Goal: Information Seeking & Learning: Learn about a topic

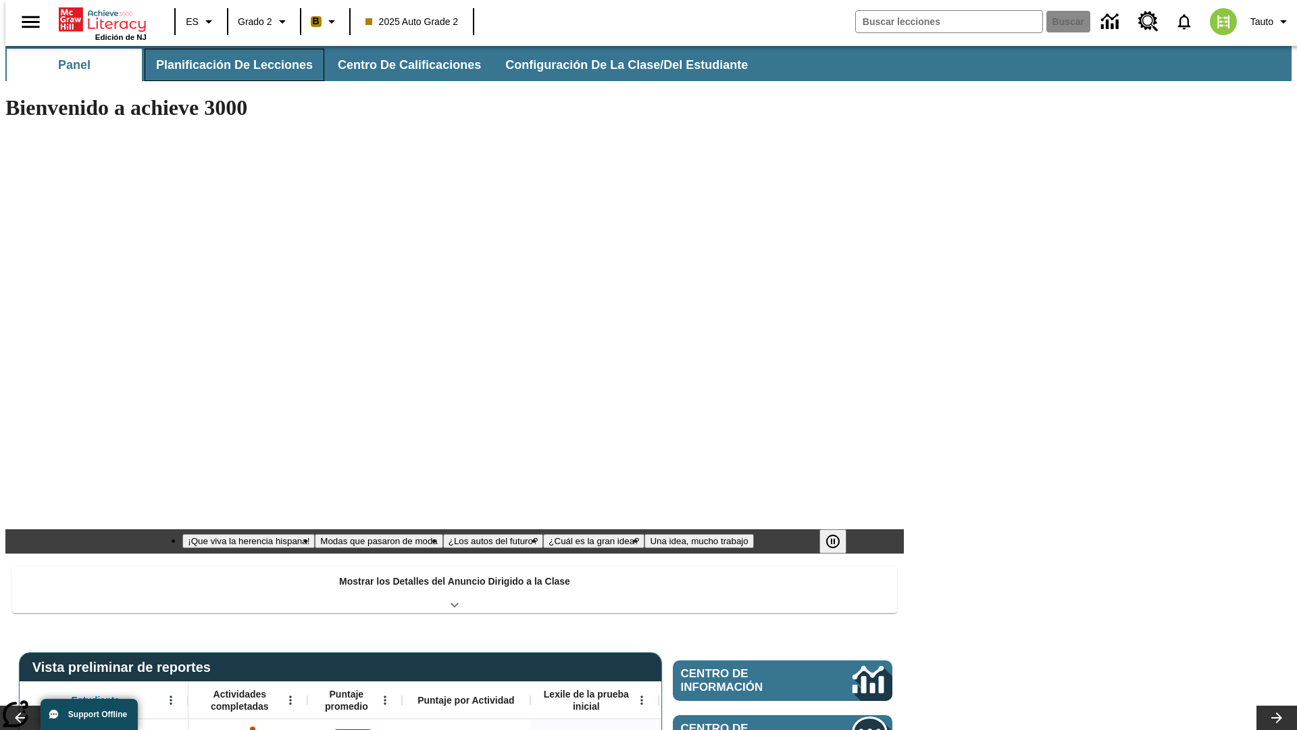
click at [226, 65] on button "Planificación de lecciones" at bounding box center [235, 65] width 180 height 32
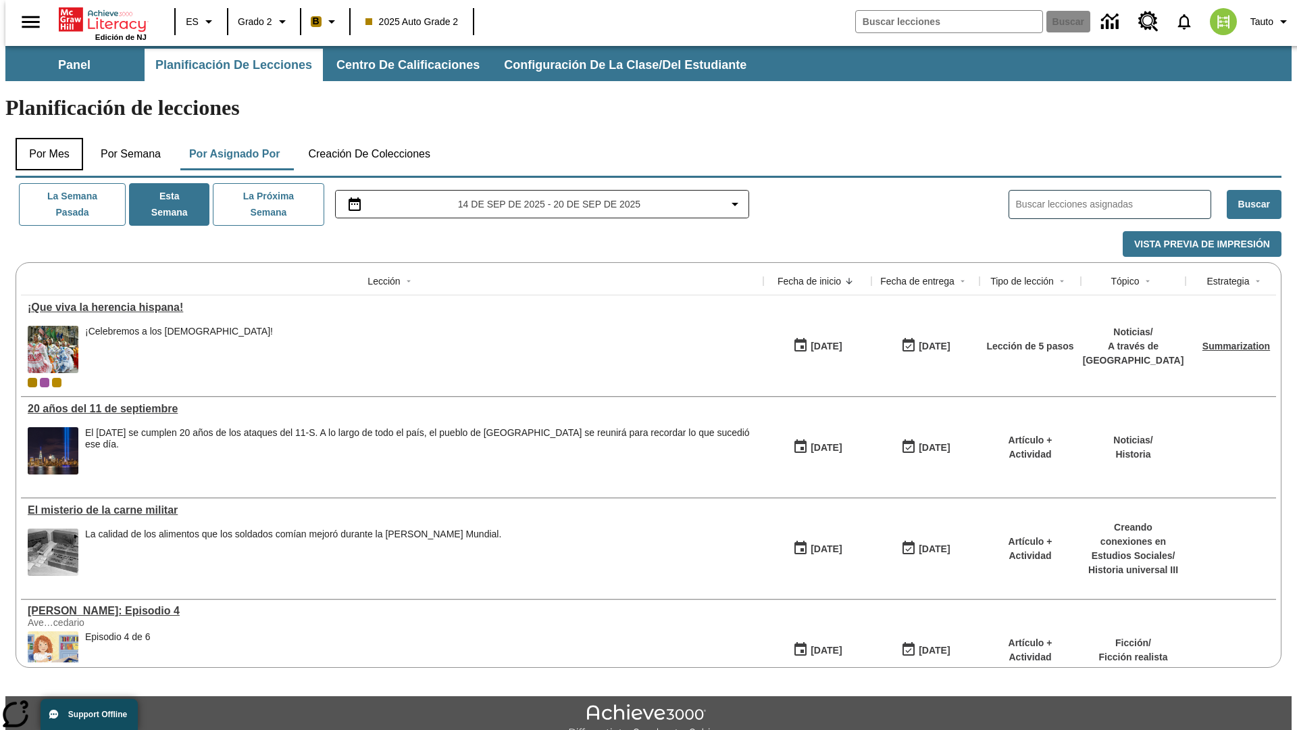
click at [44, 138] on button "Por mes" at bounding box center [50, 154] width 68 height 32
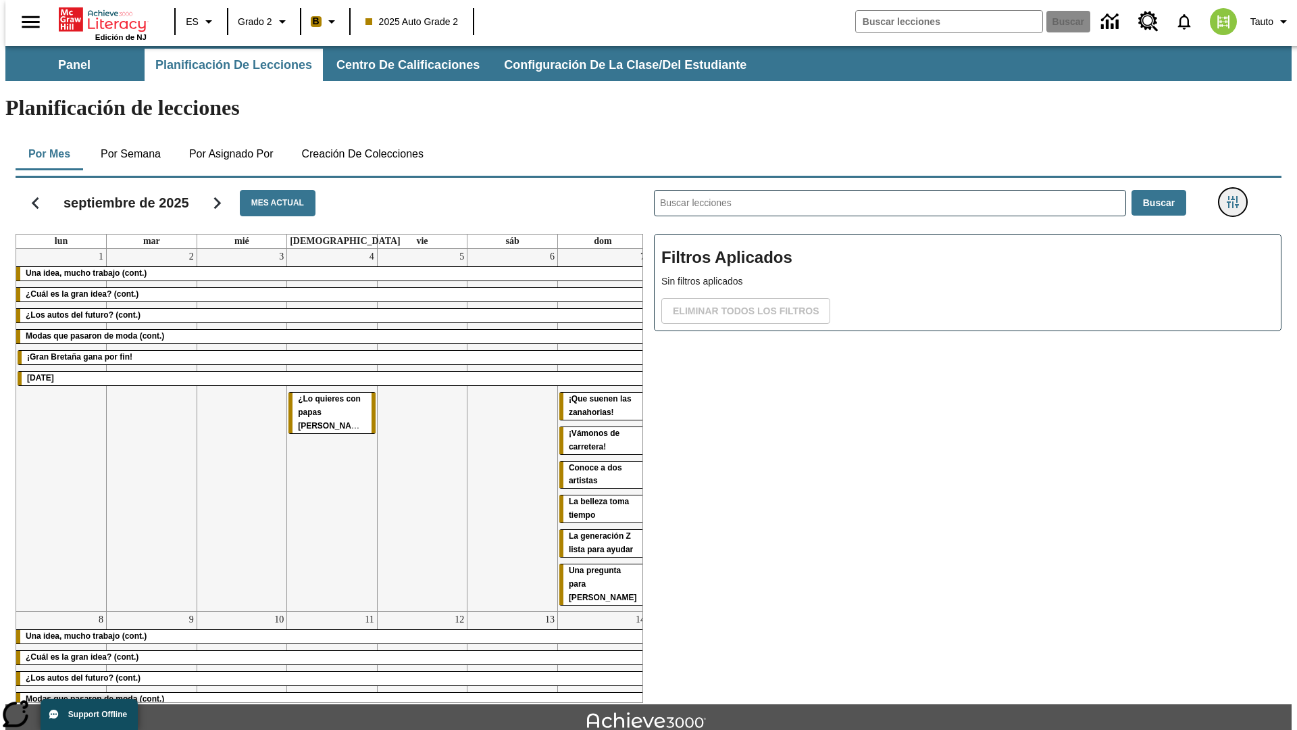
click at [1237, 196] on icon "Menú lateral de filtros" at bounding box center [1233, 202] width 12 height 12
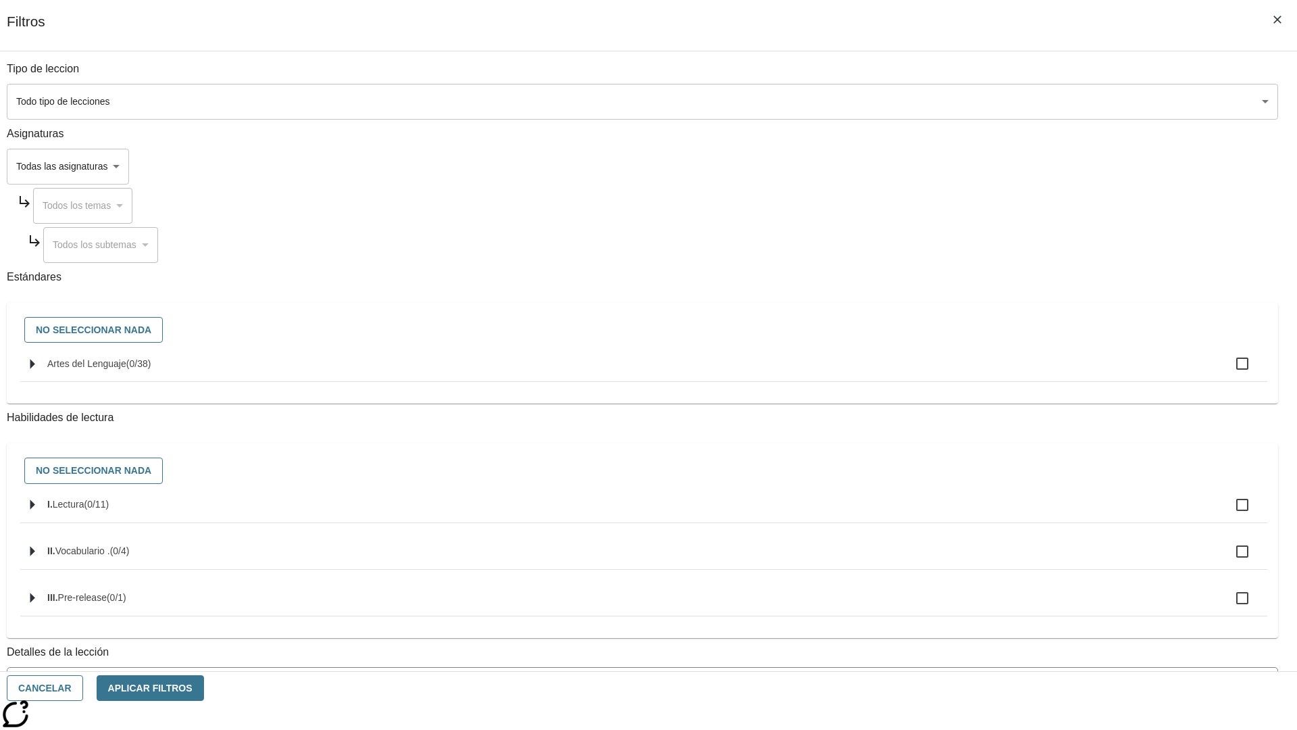
click at [964, 729] on span "La lección cuenta con los 5 pasos de la Rutina de lectoescritura" at bounding box center [633, 739] width 1238 height 14
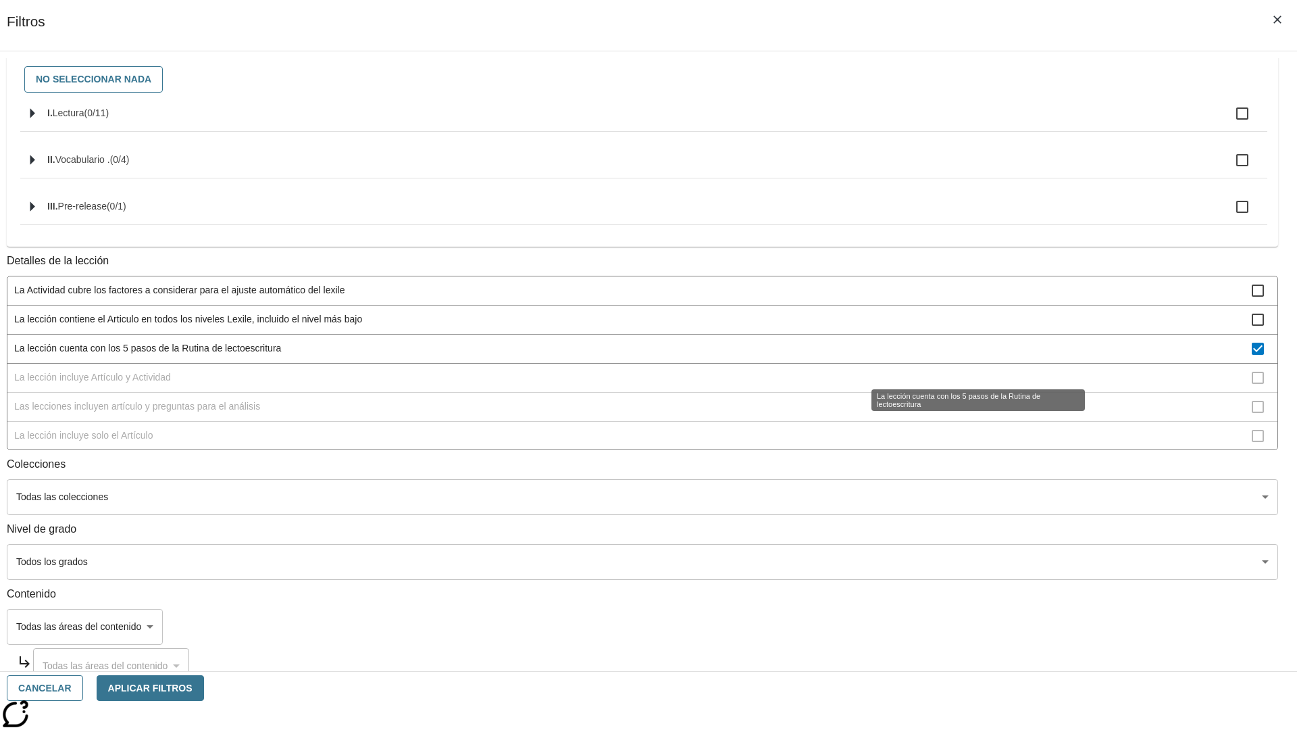
click at [964, 355] on span "La lección cuenta con los 5 pasos de la Rutina de lectoescritura" at bounding box center [633, 348] width 1238 height 14
checkbox input "false"
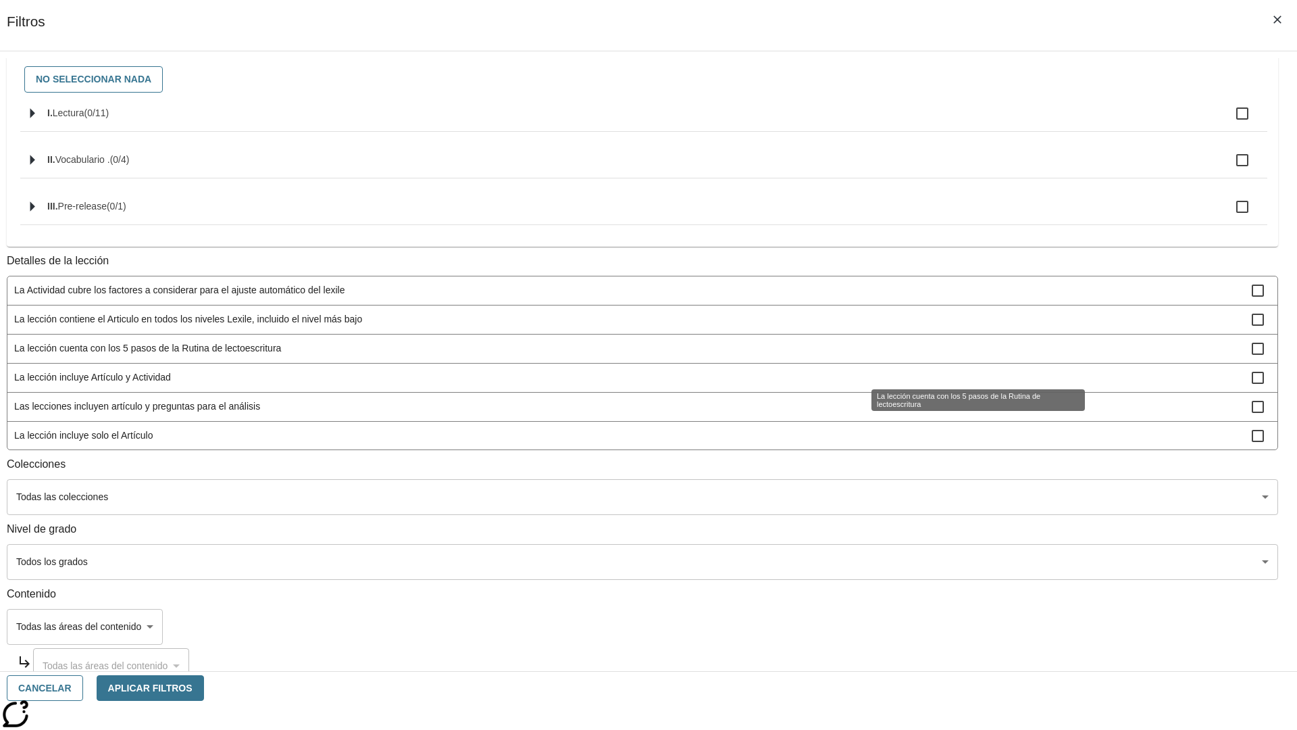
click at [964, 384] on span "La lección incluye Artículo y Actividad" at bounding box center [633, 377] width 1238 height 14
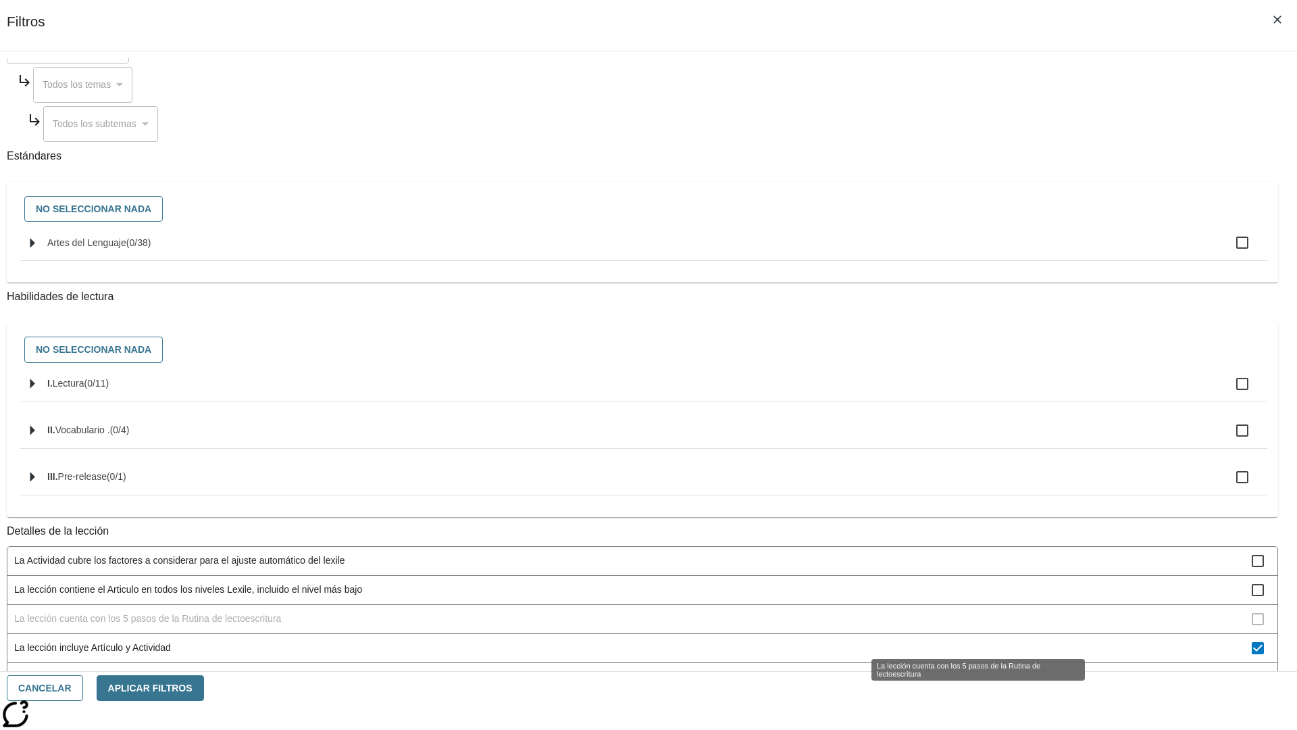
scroll to position [405, 0]
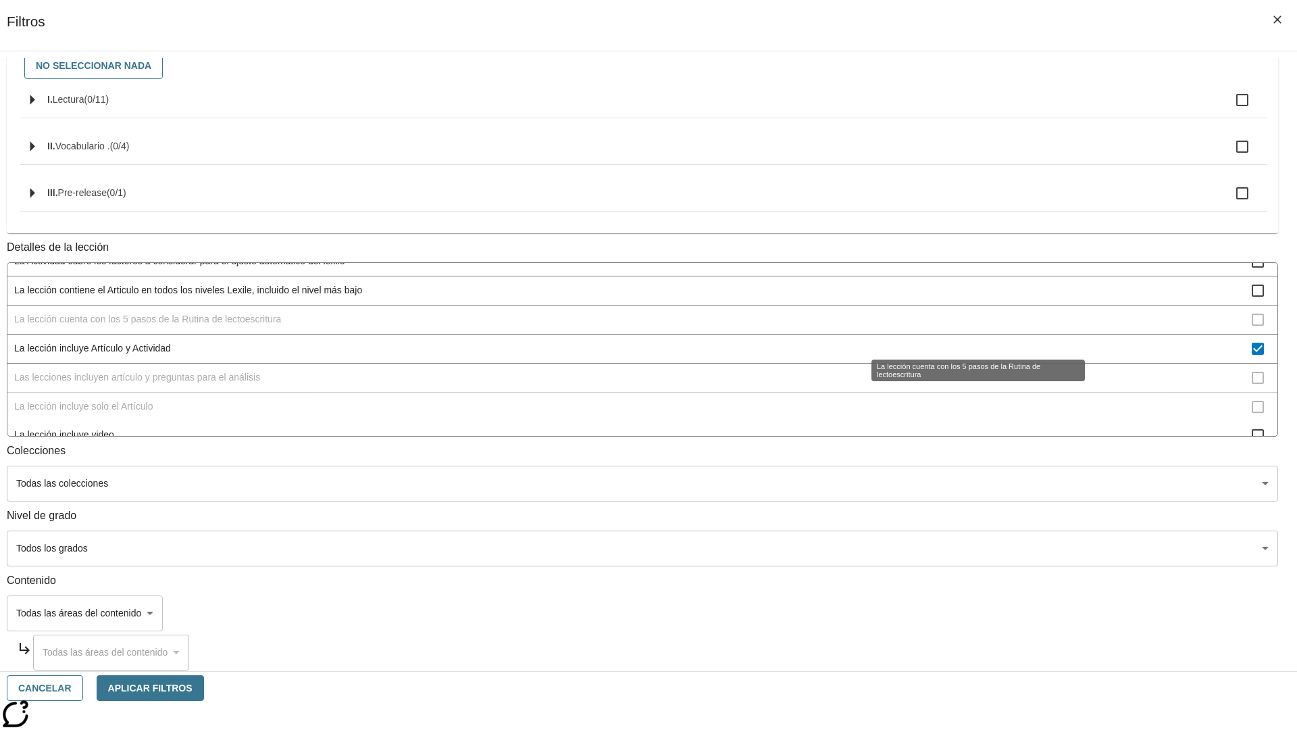
click at [963, 341] on span "La lección incluye Artículo y Actividad" at bounding box center [633, 348] width 1238 height 14
checkbox input "false"
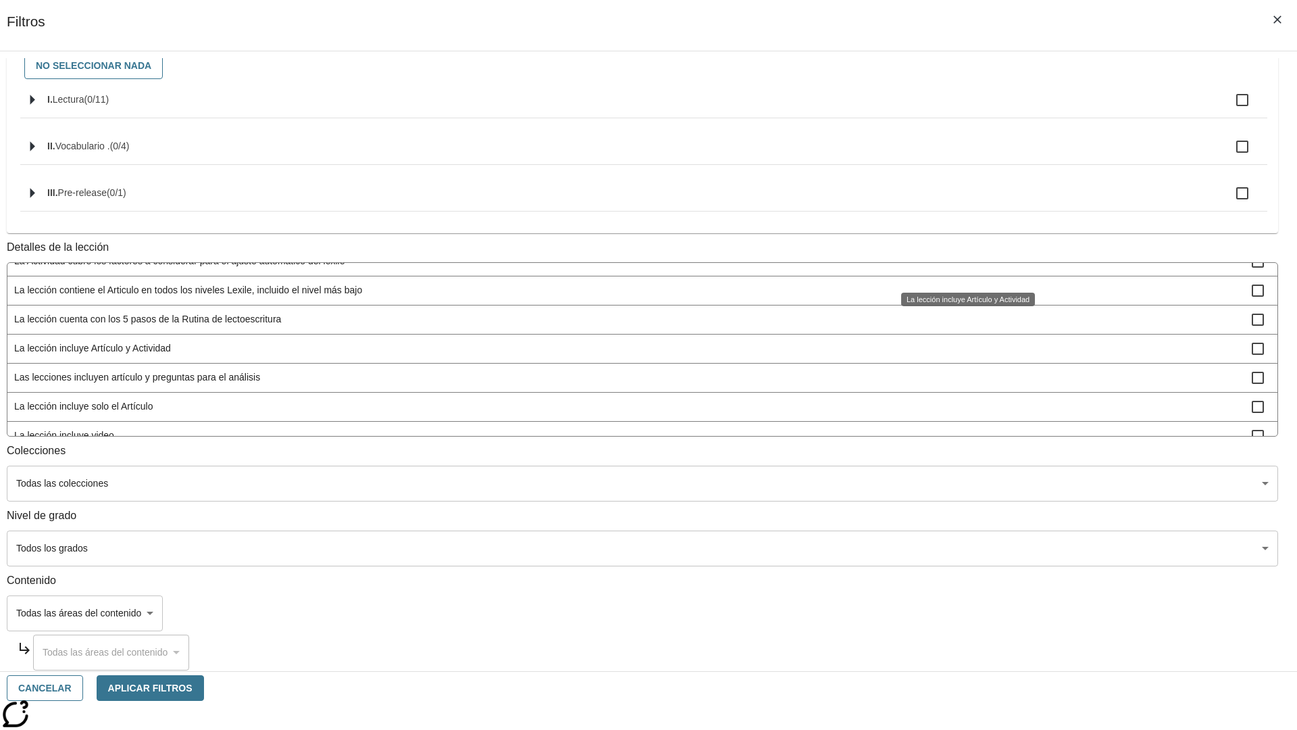
scroll to position [422, 1]
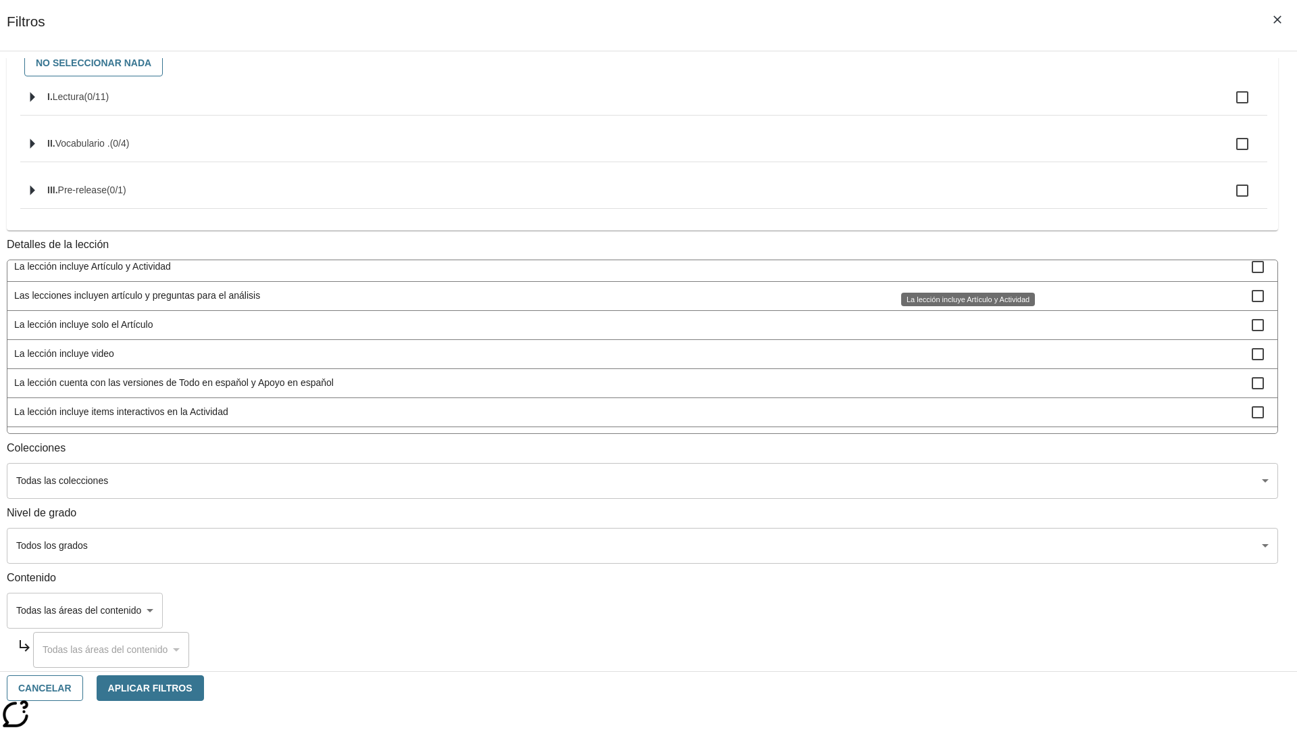
click at [964, 303] on span "Las lecciones incluyen artículo y preguntas para el análisis" at bounding box center [633, 296] width 1238 height 14
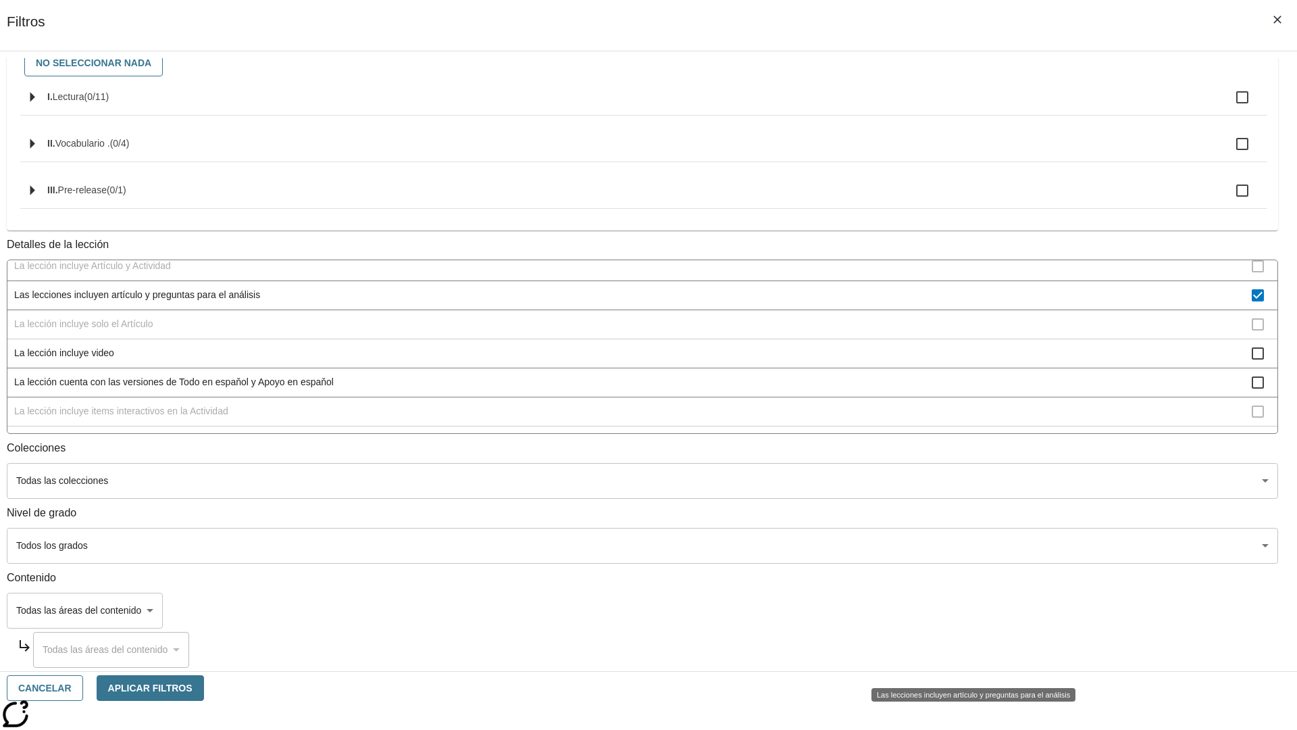
scroll to position [150, 0]
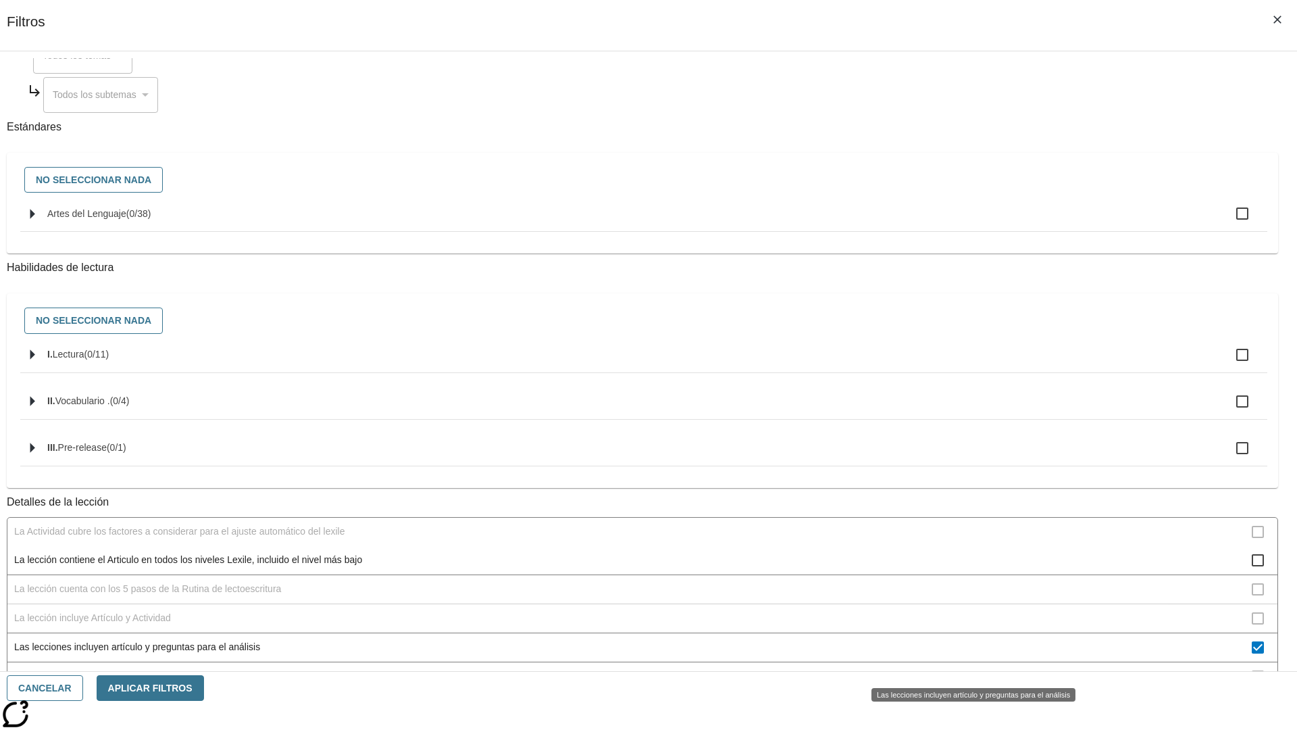
click at [964, 654] on span "Las lecciones incluyen artículo y preguntas para el análisis" at bounding box center [633, 647] width 1238 height 14
checkbox input "false"
click at [964, 670] on span "La lección incluye solo el Artículo" at bounding box center [633, 677] width 1238 height 14
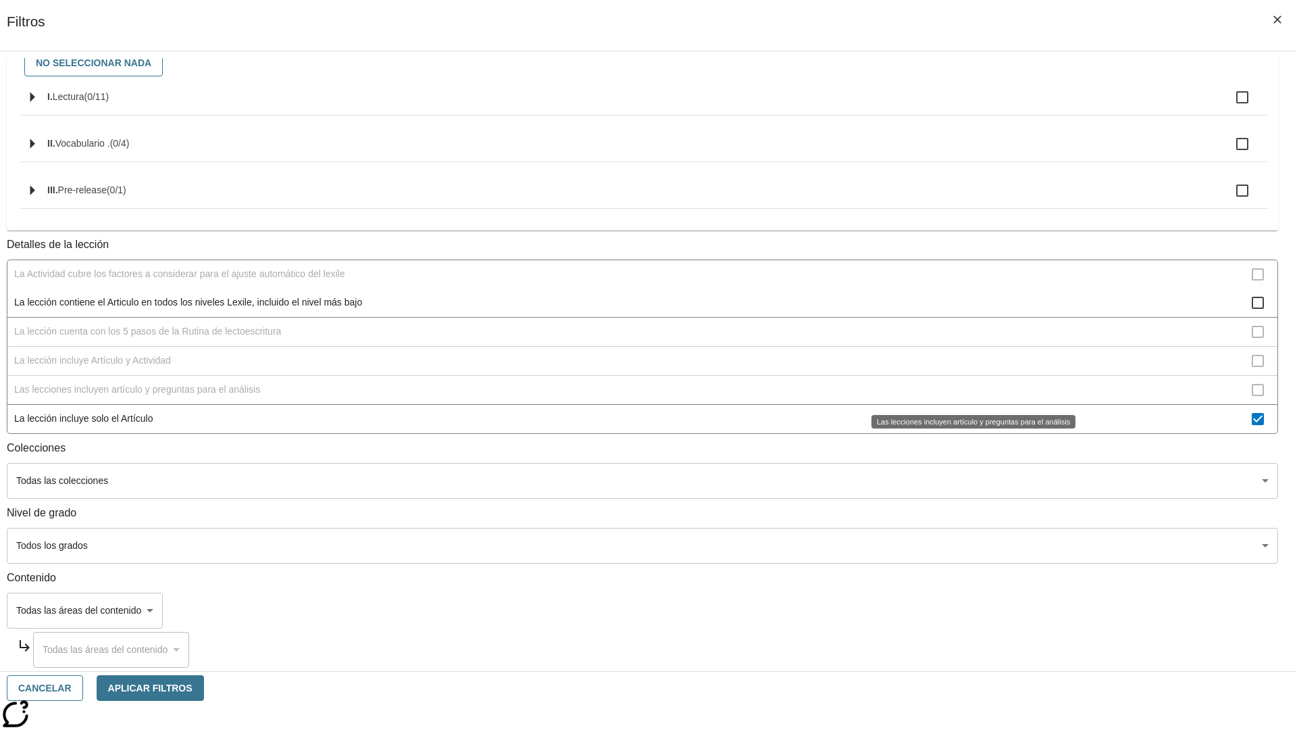
click at [964, 426] on span "La lección incluye solo el Artículo" at bounding box center [633, 419] width 1238 height 14
checkbox input "false"
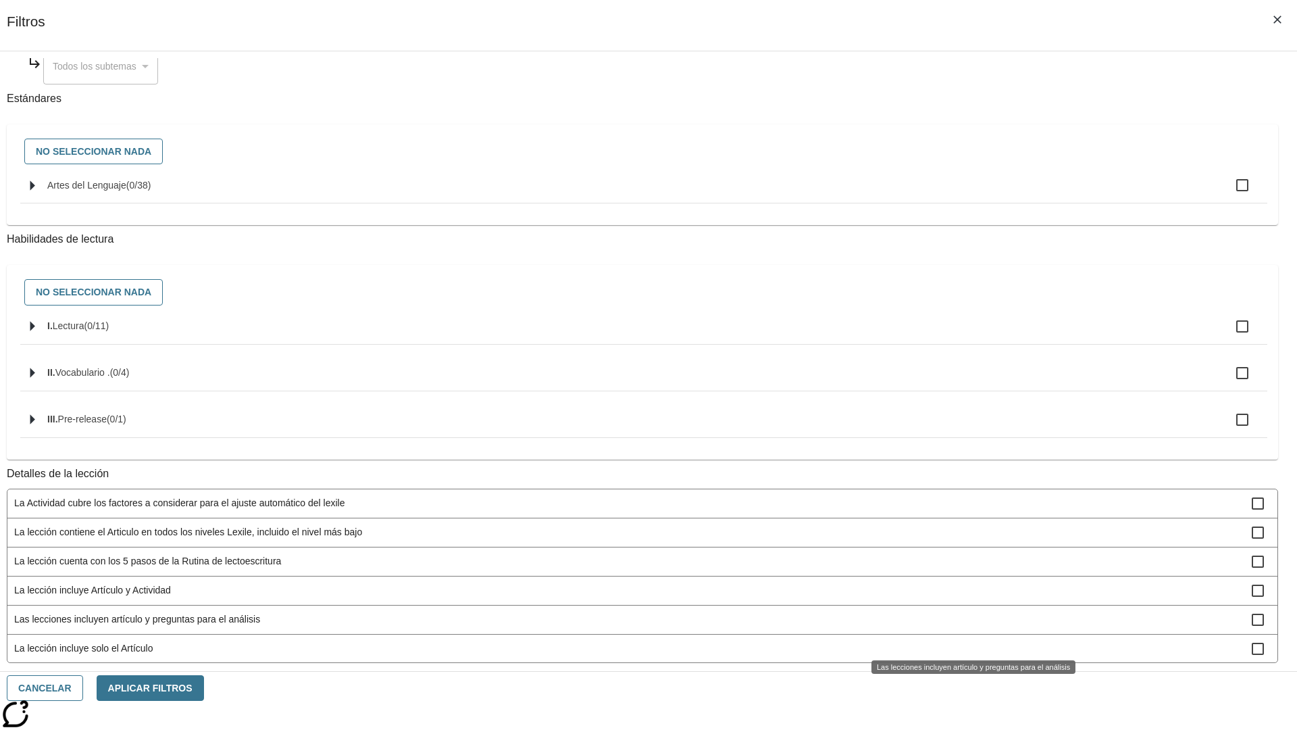
click at [964, 728] on span "La lección incluye items interactivos en la Actividad" at bounding box center [633, 735] width 1238 height 14
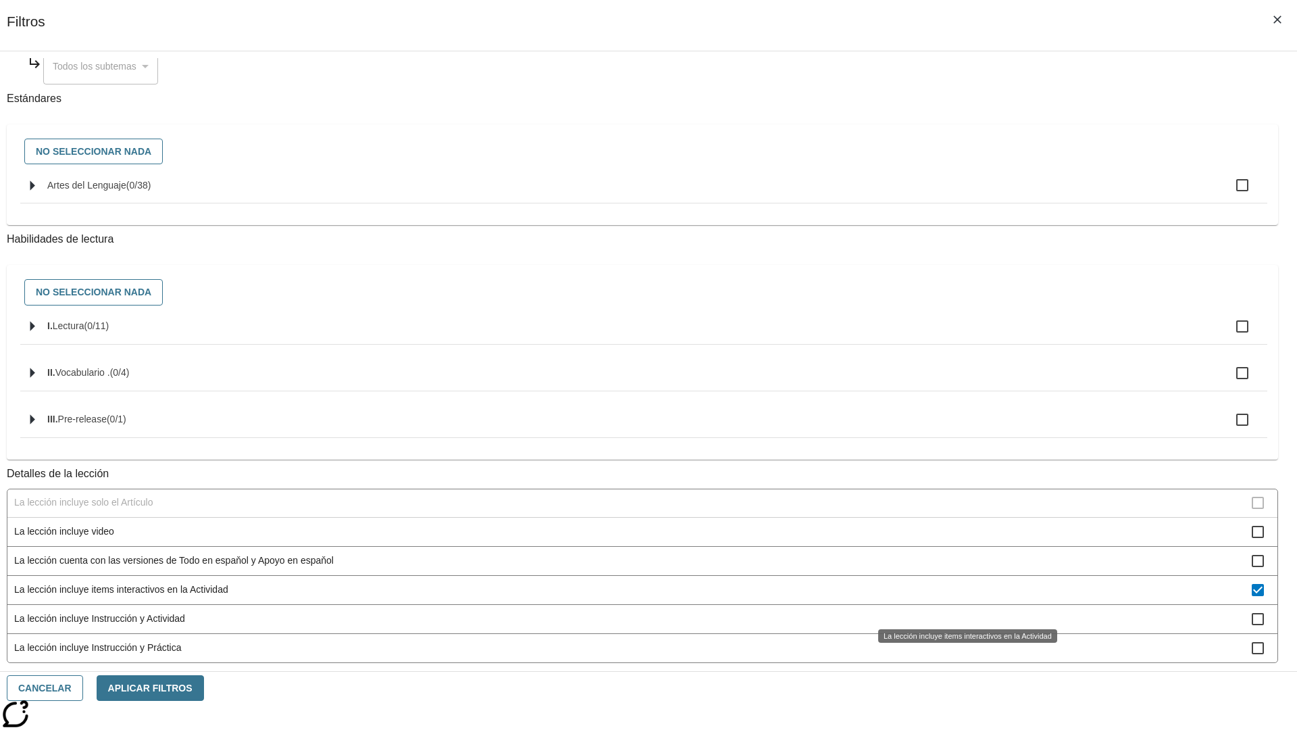
click at [964, 597] on span "La lección incluye items interactivos en la Actividad" at bounding box center [633, 589] width 1238 height 14
checkbox input "false"
click at [964, 626] on span "La lección incluye Instrucción y Actividad" at bounding box center [633, 619] width 1238 height 14
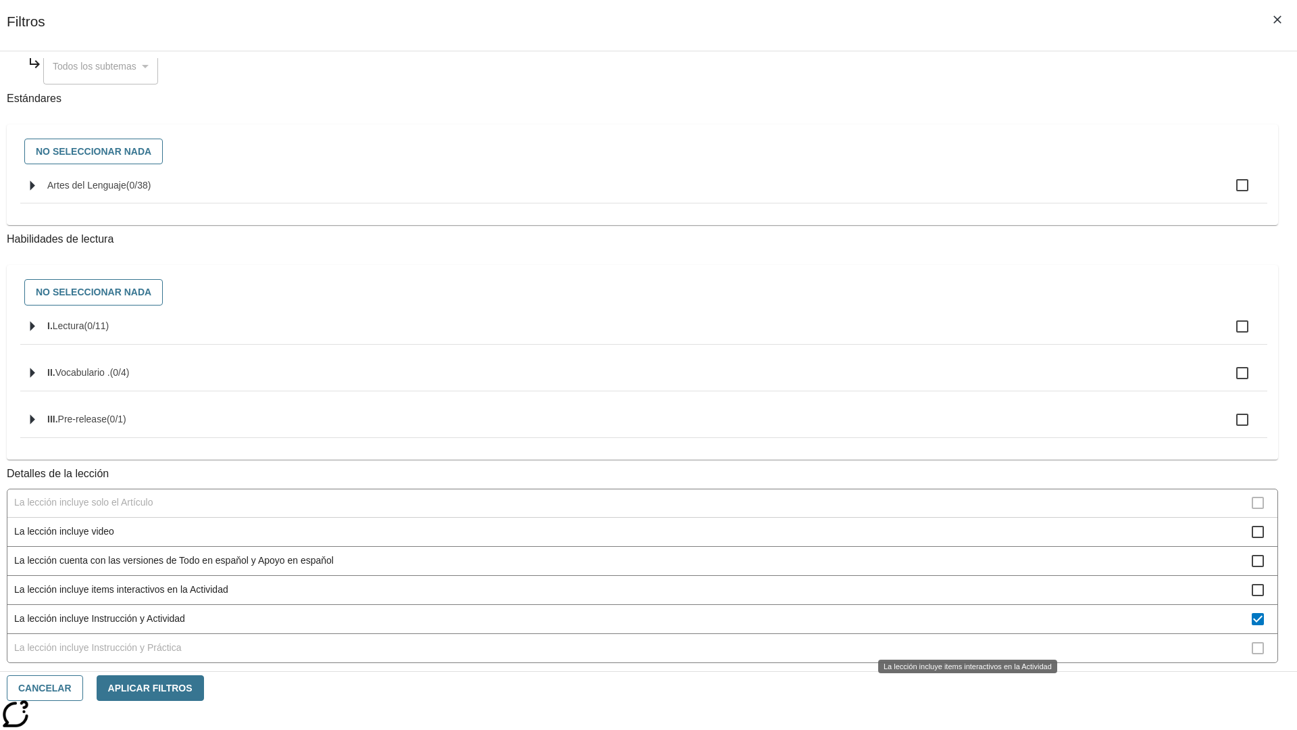
scroll to position [184, 0]
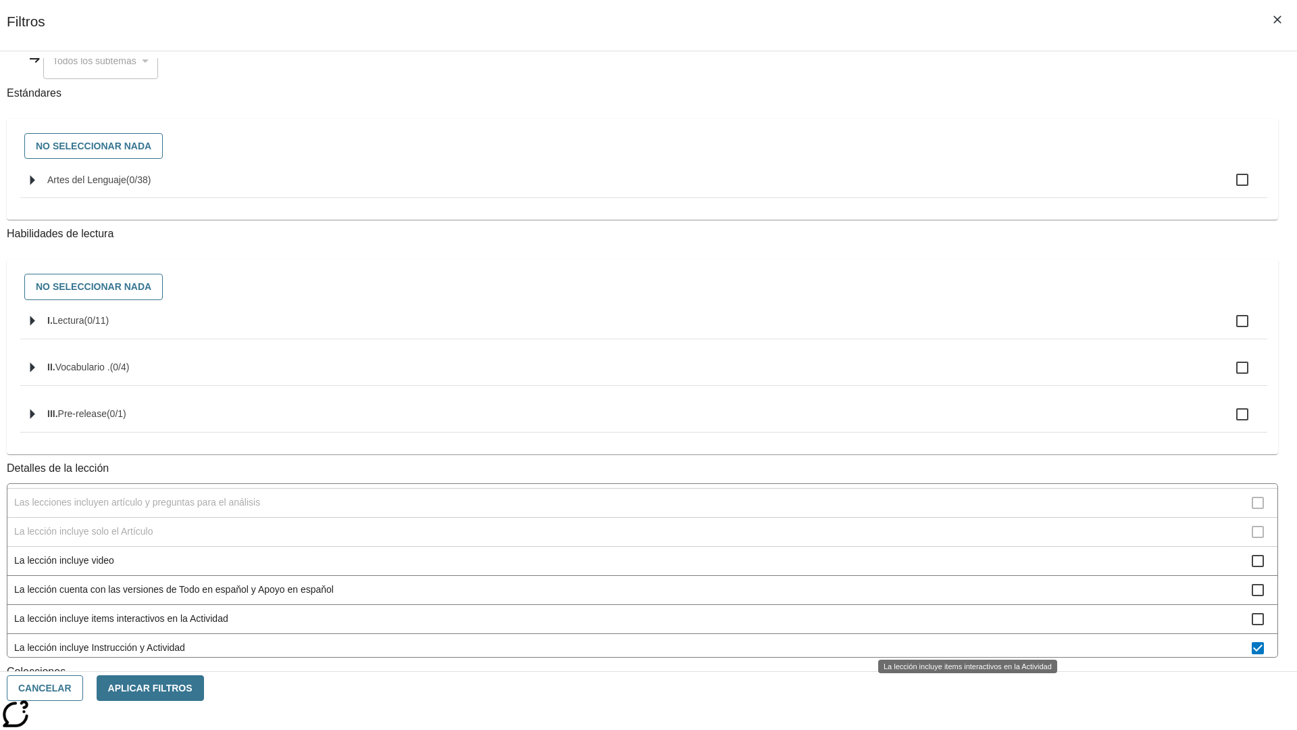
click at [964, 641] on span "La lección incluye Instrucción y Actividad" at bounding box center [633, 648] width 1238 height 14
checkbox input "false"
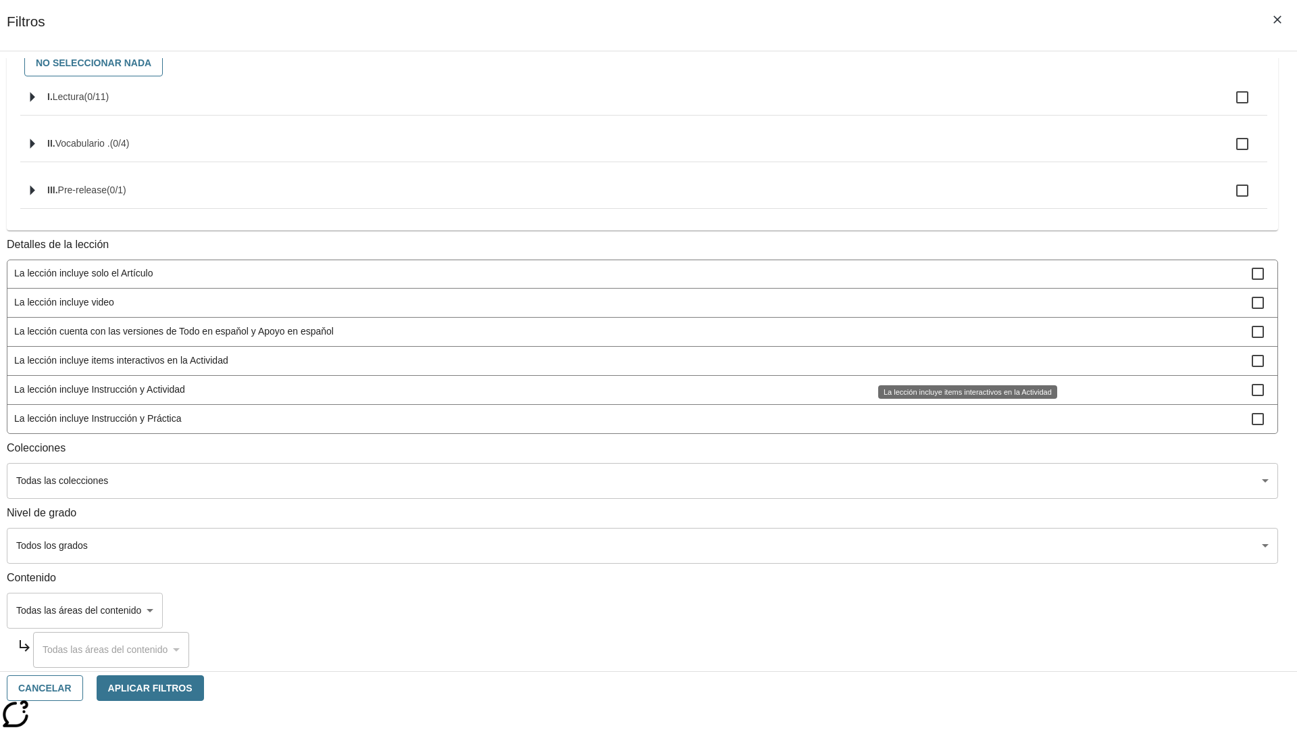
click at [964, 418] on span "La lección incluye Instrucción y Práctica" at bounding box center [633, 419] width 1238 height 14
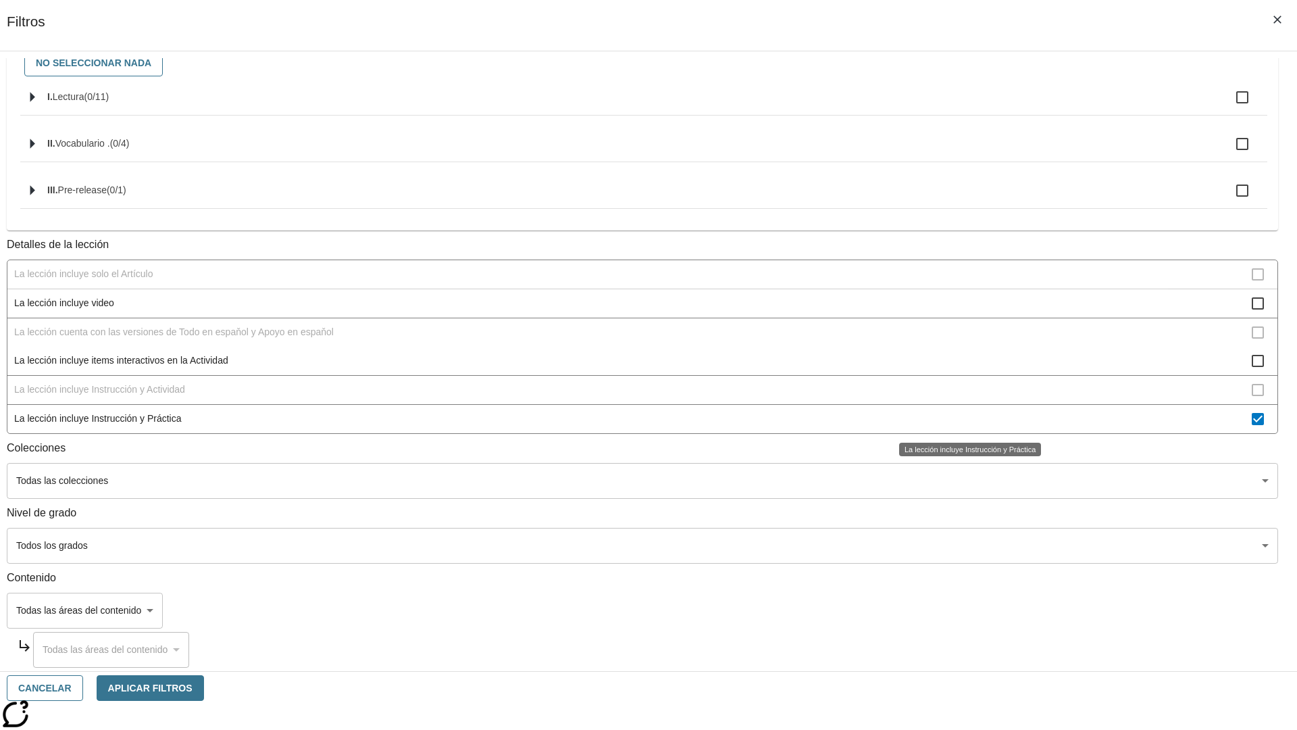
click at [964, 418] on span "La lección incluye Instrucción y Práctica" at bounding box center [633, 419] width 1238 height 14
checkbox input "false"
click at [964, 135] on span "La Actividad cubre los factores a considerar para el ajuste automático del lexi…" at bounding box center [633, 128] width 1238 height 14
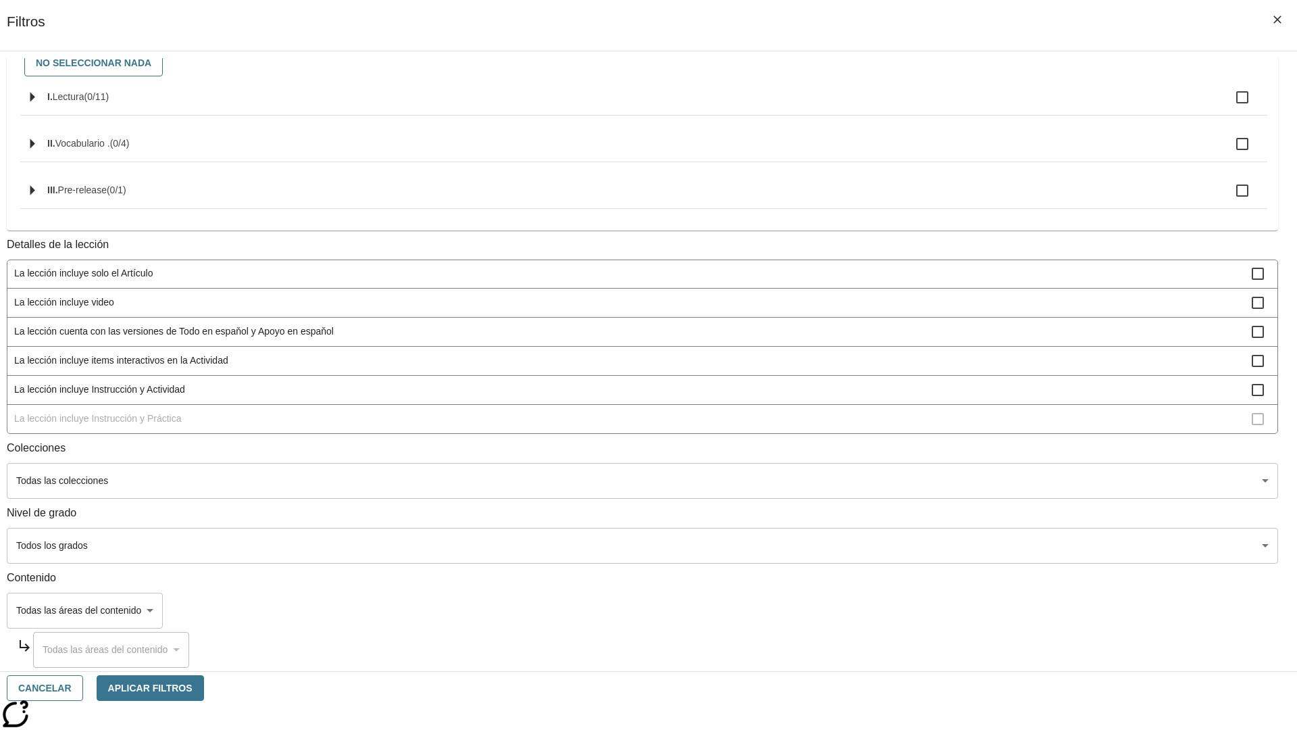
scroll to position [0, 0]
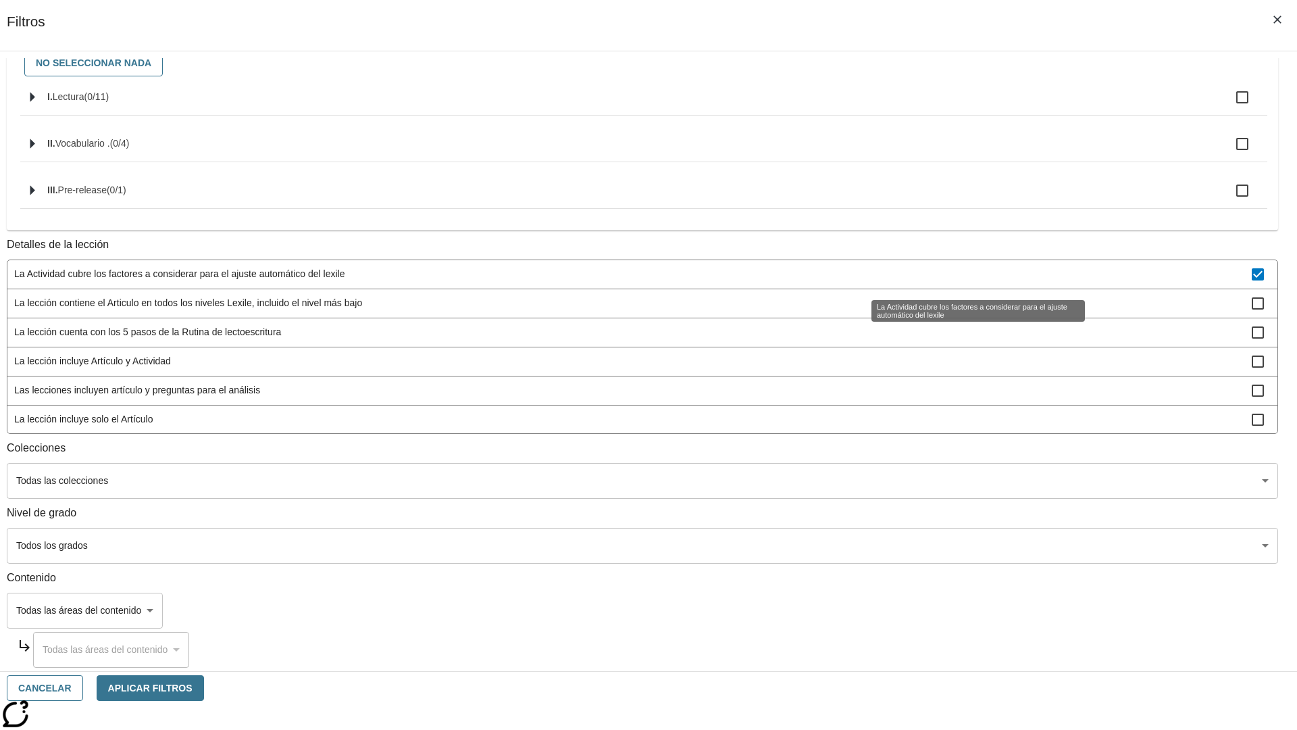
click at [964, 275] on span "La Actividad cubre los factores a considerar para el ajuste automático del lexi…" at bounding box center [633, 274] width 1238 height 14
checkbox input "false"
